Goal: Task Accomplishment & Management: Manage account settings

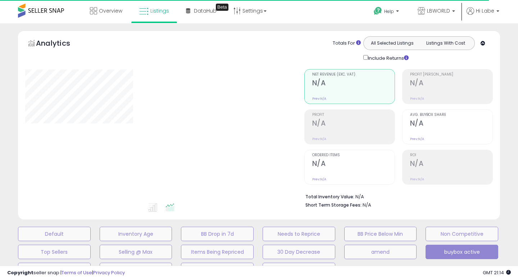
select select "**"
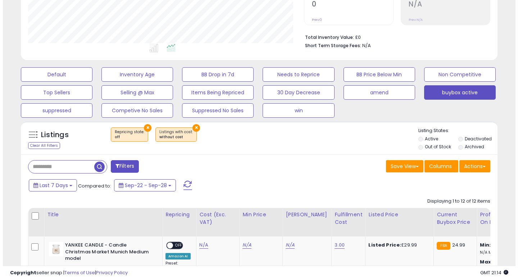
scroll to position [164, 0]
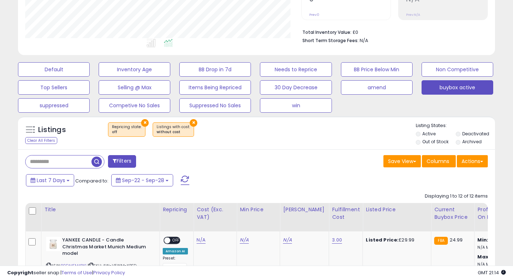
click at [144, 121] on button "×" at bounding box center [145, 123] width 8 height 8
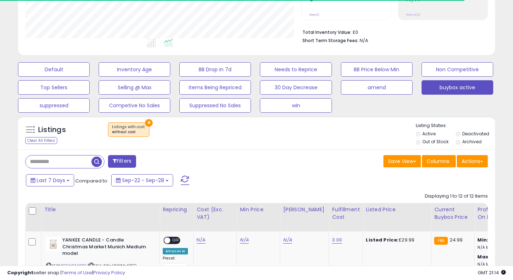
scroll to position [148, 276]
click at [147, 122] on button "×" at bounding box center [149, 123] width 8 height 8
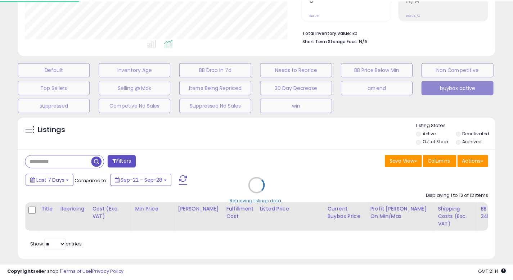
scroll to position [148, 279]
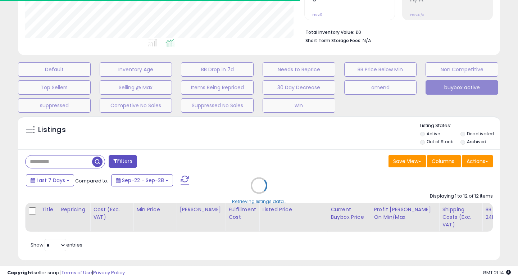
click at [75, 161] on div "Retrieving listings data.." at bounding box center [259, 191] width 493 height 157
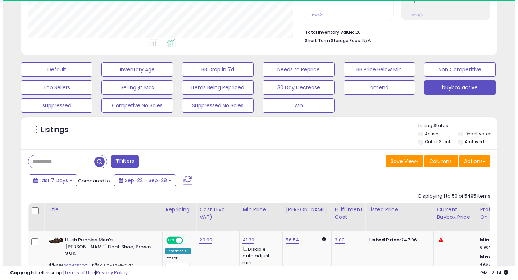
scroll to position [148, 276]
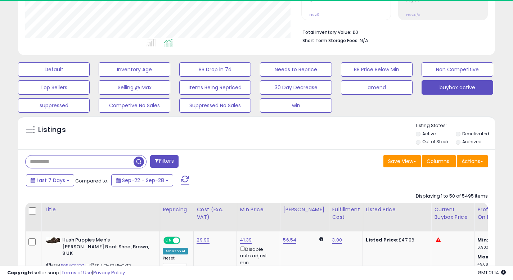
click at [67, 162] on input "text" at bounding box center [80, 161] width 108 height 13
paste input "**********"
type input "**********"
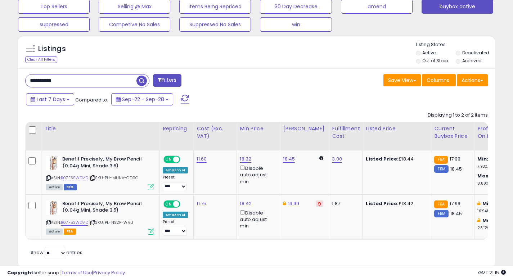
scroll to position [250, 0]
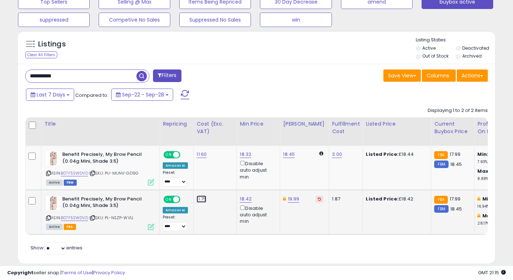
click at [200, 198] on link "11.75" at bounding box center [201, 198] width 10 height 7
type input "*****"
click at [229, 176] on button "submit" at bounding box center [223, 181] width 12 height 11
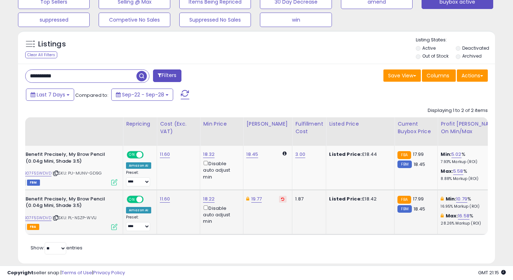
scroll to position [0, 0]
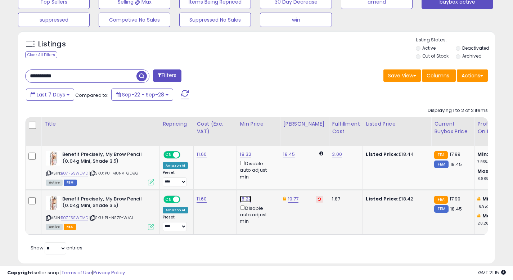
click at [243, 199] on link "18.22" at bounding box center [246, 198] width 12 height 7
type input "*****"
click at [269, 173] on icon "submit" at bounding box center [267, 173] width 4 height 4
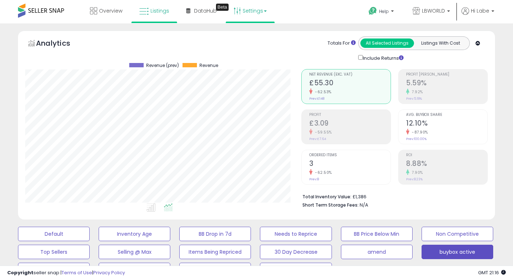
click at [259, 10] on link "Settings" at bounding box center [250, 11] width 44 height 22
click at [253, 36] on link "Store settings" at bounding box center [251, 36] width 32 height 7
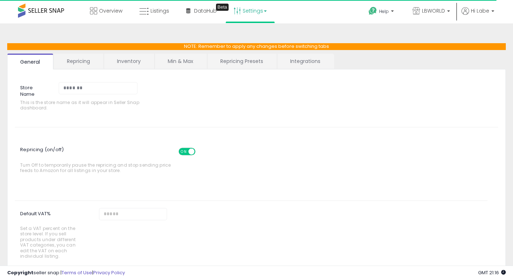
click at [189, 62] on link "Min & Max" at bounding box center [180, 61] width 51 height 15
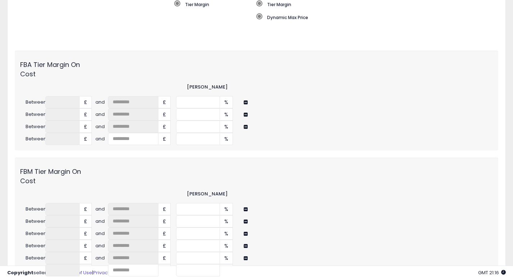
scroll to position [240, 0]
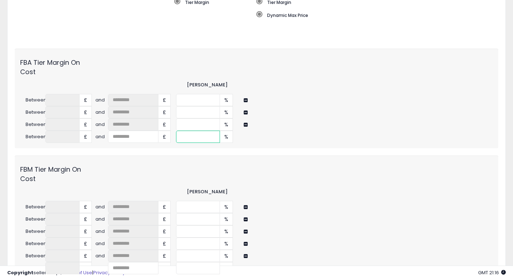
click at [209, 136] on input "*" at bounding box center [198, 137] width 44 height 12
type input "*"
click at [194, 124] on input "*" at bounding box center [198, 124] width 44 height 12
type input "*"
click at [195, 113] on input "*" at bounding box center [198, 112] width 44 height 12
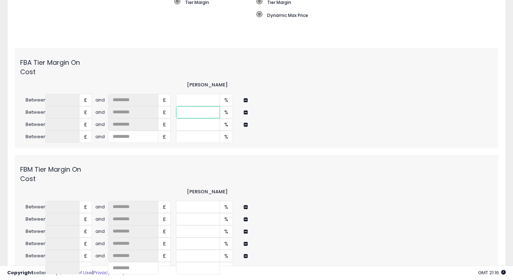
type input "*"
click at [193, 102] on input "*" at bounding box center [198, 100] width 44 height 12
type input "*"
click at [189, 136] on input "*" at bounding box center [198, 137] width 44 height 12
type input "*"
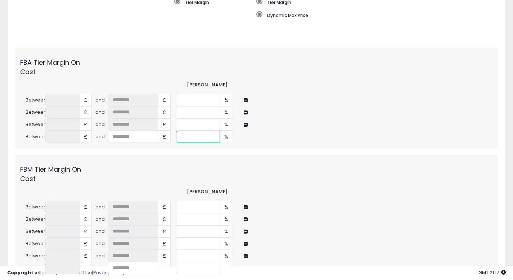
type input "*"
click at [187, 113] on input "*" at bounding box center [198, 112] width 44 height 12
type input "*"
click at [188, 103] on input "*" at bounding box center [198, 100] width 44 height 12
type input "*"
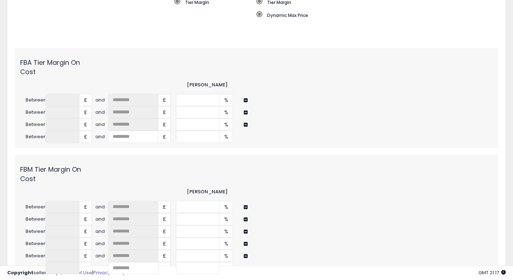
click at [320, 104] on div "* %" at bounding box center [297, 100] width 242 height 12
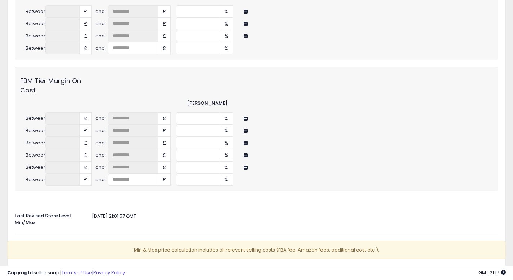
scroll to position [377, 0]
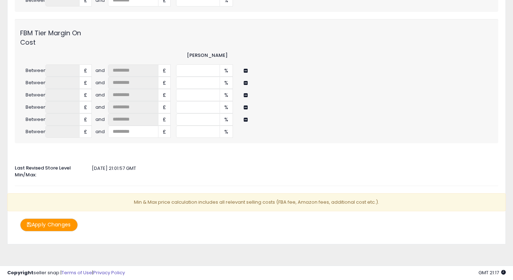
click at [64, 227] on button "Apply Changes" at bounding box center [49, 224] width 58 height 13
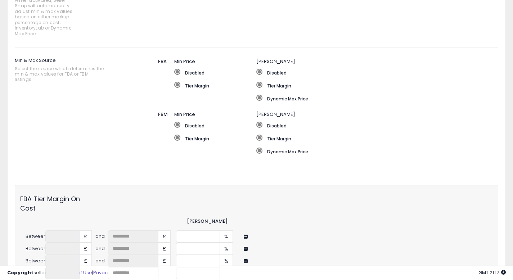
scroll to position [0, 0]
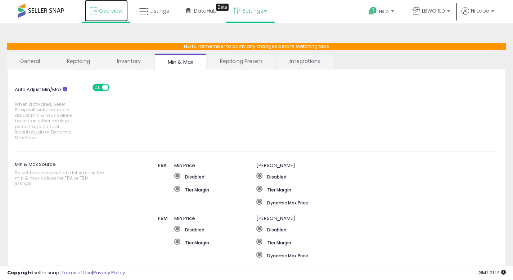
click at [117, 11] on span "Overview" at bounding box center [110, 10] width 23 height 7
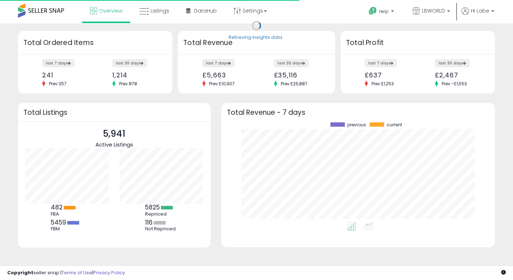
scroll to position [100, 259]
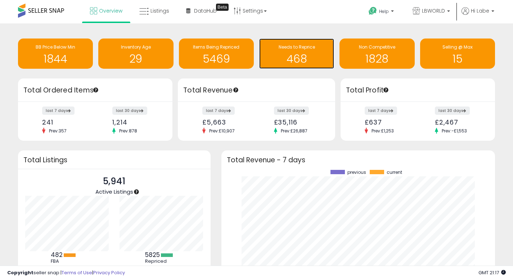
click at [287, 55] on h1 "468" at bounding box center [297, 59] width 68 height 12
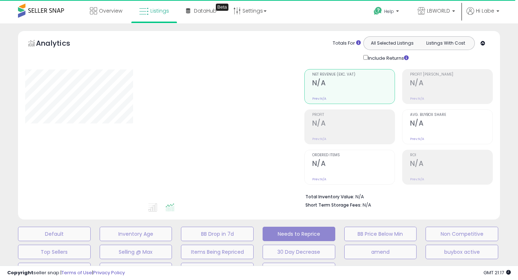
select select "**"
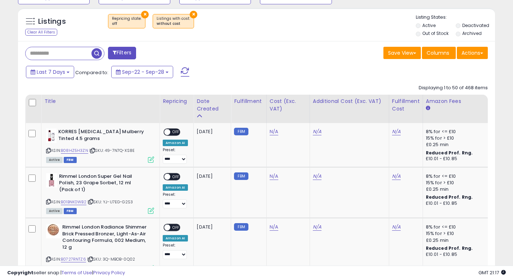
scroll to position [278, 0]
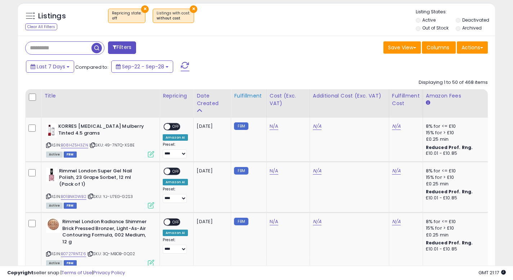
click at [252, 94] on div "Fulfillment" at bounding box center [248, 96] width 29 height 8
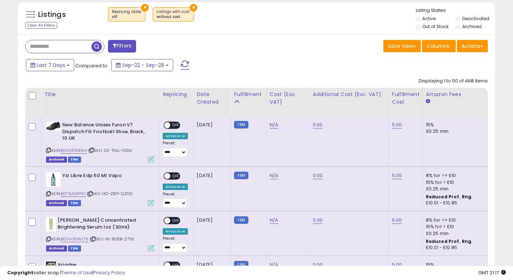
scroll to position [274, 0]
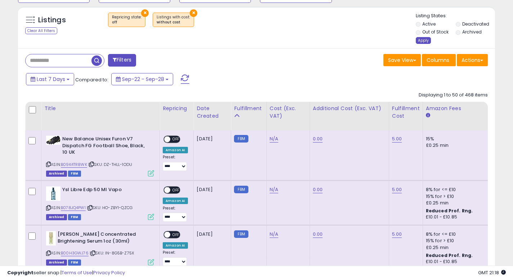
click at [425, 42] on div "Apply" at bounding box center [423, 40] width 15 height 7
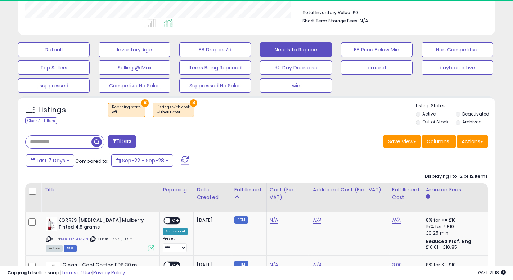
scroll to position [148, 276]
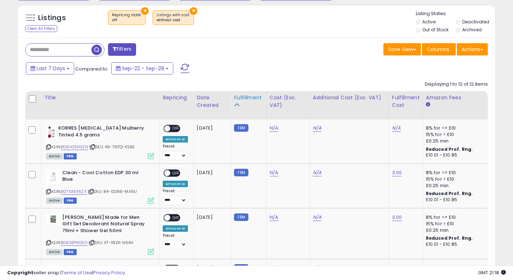
click at [237, 101] on div "Fulfillment" at bounding box center [248, 98] width 29 height 8
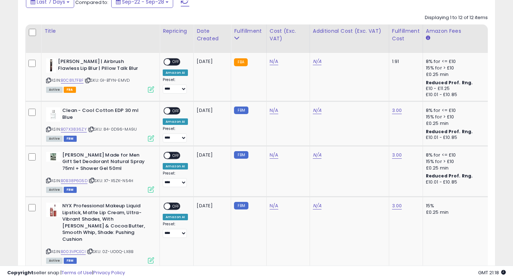
scroll to position [347, 0]
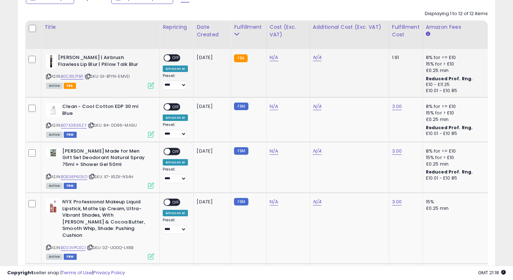
click at [115, 58] on b "Charlotte Tilbury | Airbrush Flawless Lip Blur | Pillow Talk Blur" at bounding box center [101, 61] width 87 height 15
click at [273, 56] on link "N/A" at bounding box center [274, 57] width 9 height 7
type input "**"
click at [297, 38] on icon "submit" at bounding box center [295, 39] width 4 height 4
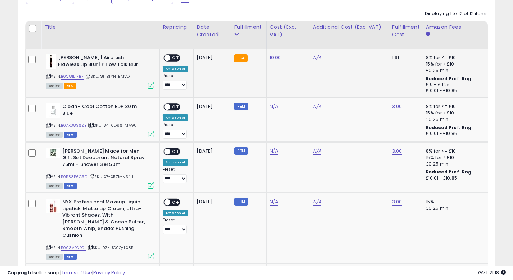
click at [177, 57] on span "OFF" at bounding box center [176, 58] width 12 height 6
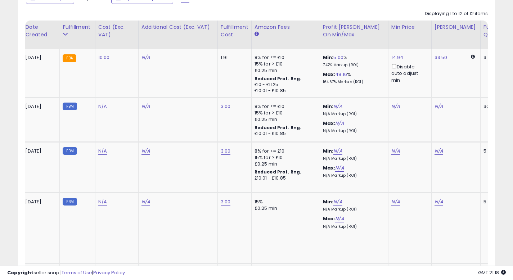
scroll to position [0, 0]
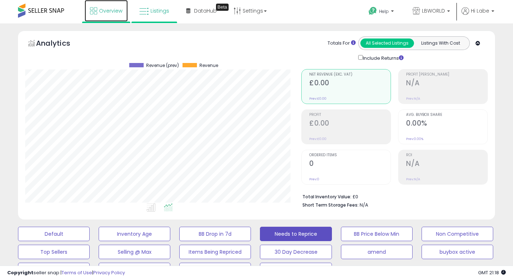
click at [113, 10] on span "Overview" at bounding box center [110, 10] width 23 height 7
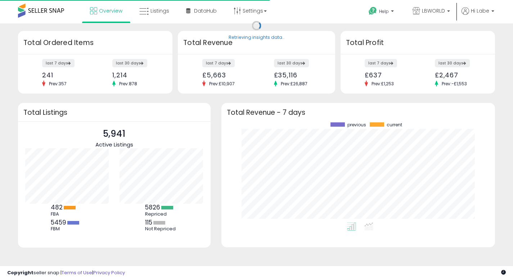
scroll to position [100, 259]
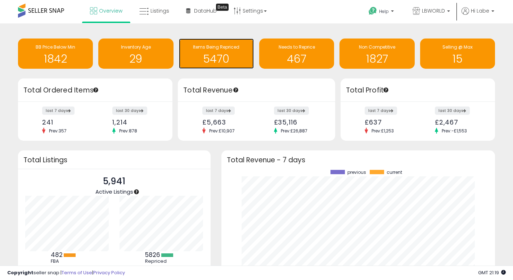
click at [200, 56] on h1 "5470" at bounding box center [216, 59] width 68 height 12
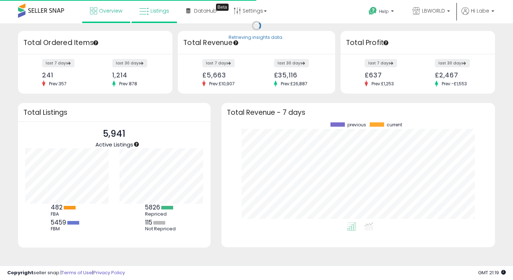
scroll to position [100, 259]
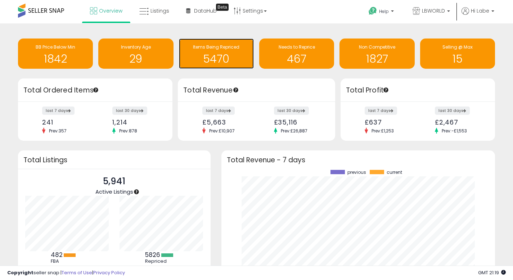
click at [210, 59] on h1 "5470" at bounding box center [216, 59] width 68 height 12
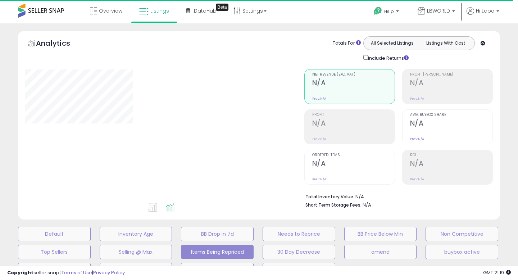
select select "**"
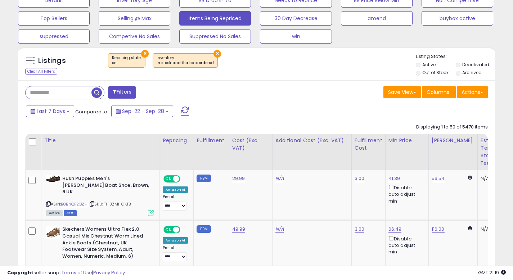
scroll to position [148, 276]
click at [78, 92] on input "text" at bounding box center [59, 92] width 66 height 13
paste input "**********"
type input "**********"
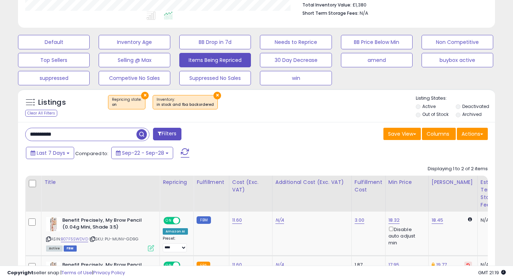
click at [267, 135] on div "Save View Save As New View Update Current View Columns Actions Import Export Vi…" at bounding box center [375, 135] width 237 height 14
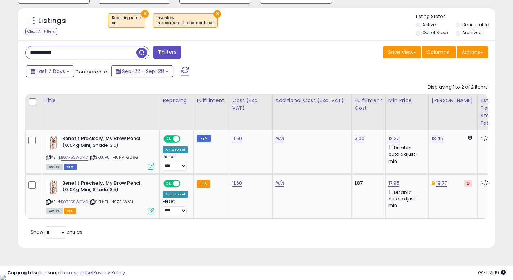
scroll to position [1, 0]
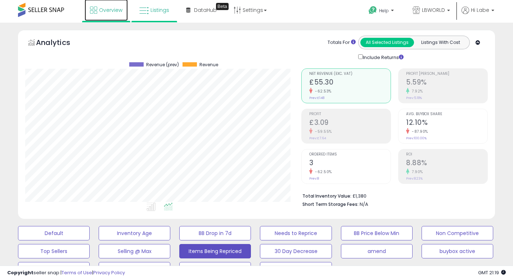
click at [116, 8] on span "Overview" at bounding box center [110, 9] width 23 height 7
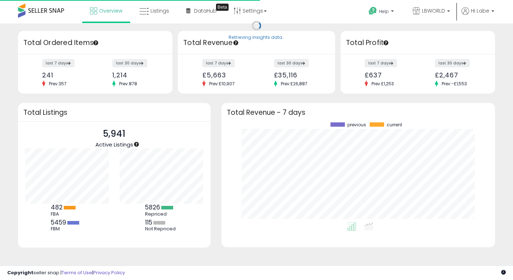
scroll to position [100, 259]
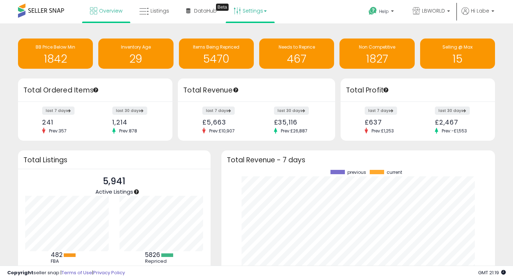
click at [259, 9] on link "Settings" at bounding box center [250, 11] width 44 height 22
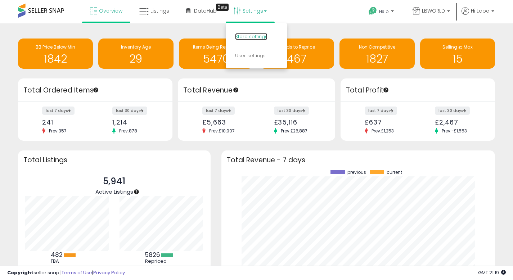
click at [253, 37] on link "Store settings" at bounding box center [251, 36] width 32 height 7
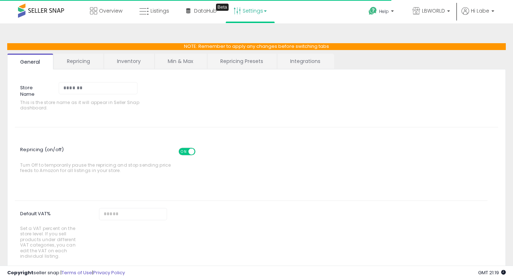
select select "*********"
select select "**********"
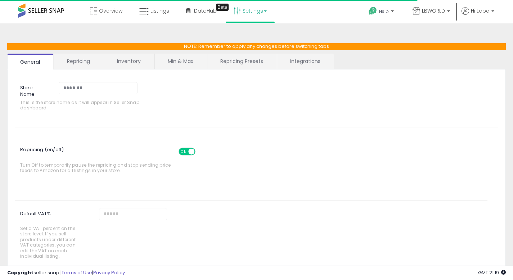
select select "******"
click at [249, 60] on link "Repricing Presets" at bounding box center [241, 61] width 69 height 15
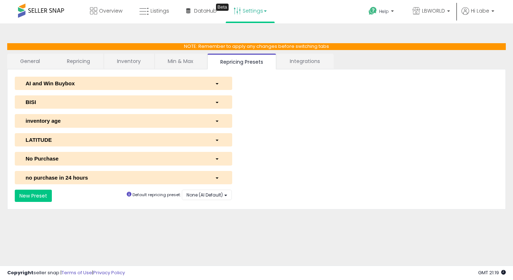
click at [213, 86] on div "button" at bounding box center [217, 84] width 17 height 8
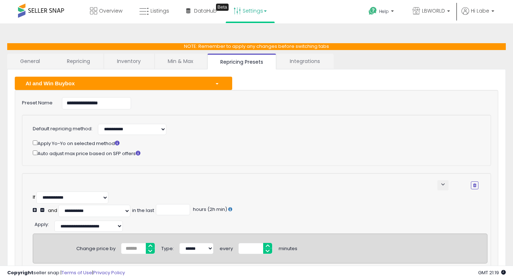
click at [211, 122] on div "**********" at bounding box center [240, 128] width 297 height 13
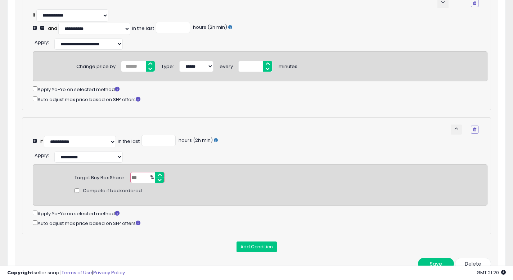
scroll to position [202, 0]
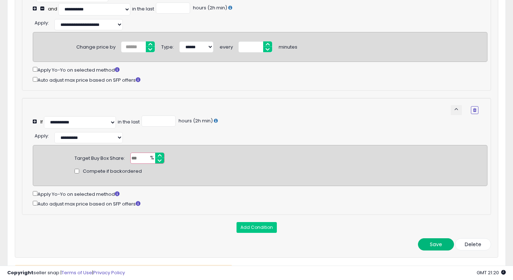
click at [432, 250] on button "Save" at bounding box center [436, 244] width 36 height 12
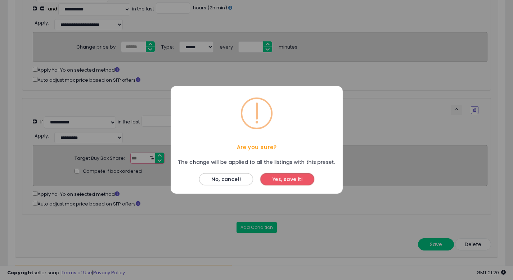
click at [295, 181] on button "Yes, save it!" at bounding box center [287, 179] width 54 height 12
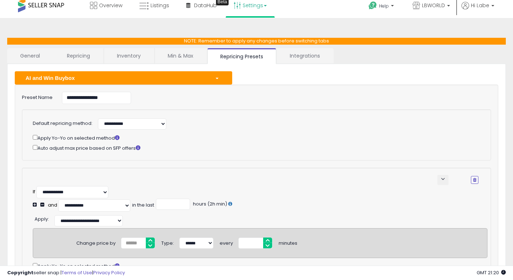
scroll to position [0, 0]
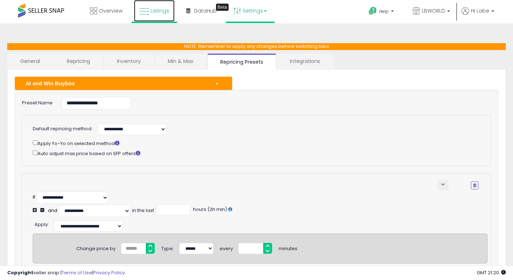
click at [161, 8] on span "Listings" at bounding box center [159, 10] width 19 height 7
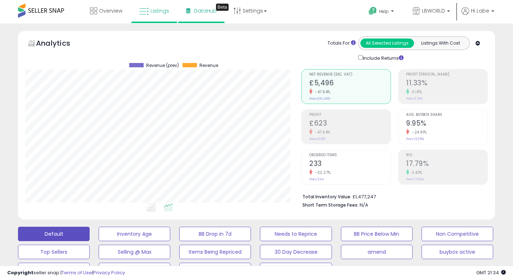
scroll to position [148, 276]
